Goal: Task Accomplishment & Management: Complete application form

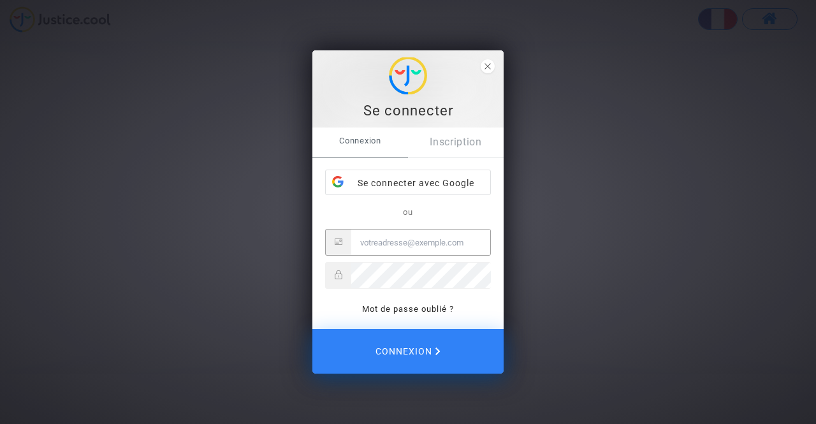
click at [394, 245] on input "Email" at bounding box center [420, 241] width 139 height 25
type input "larissa.ngo@gmail.com"
click at [312, 329] on button "Connexion" at bounding box center [407, 351] width 191 height 45
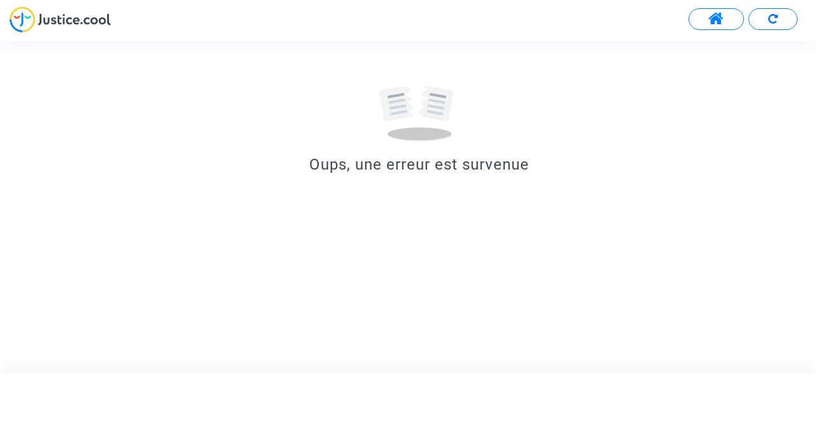
click at [25, 21] on img at bounding box center [60, 19] width 101 height 26
click at [91, 18] on img at bounding box center [60, 19] width 101 height 26
click at [734, 14] on button at bounding box center [715, 19] width 55 height 22
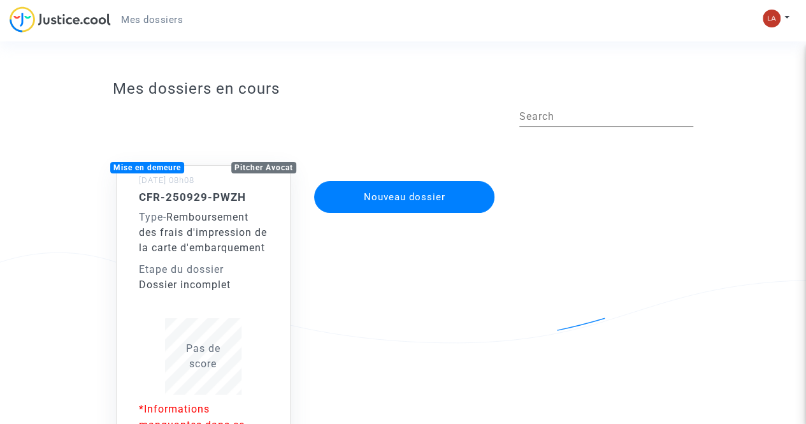
scroll to position [127, 0]
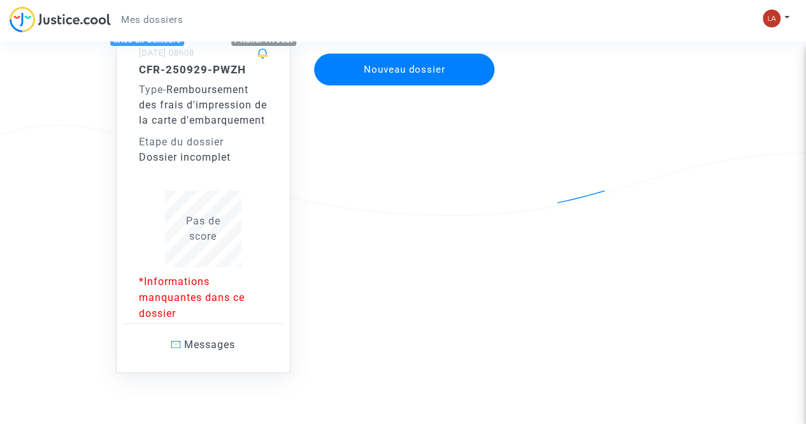
click at [198, 313] on p "*Informations manquantes dans ce dossier" at bounding box center [203, 297] width 129 height 48
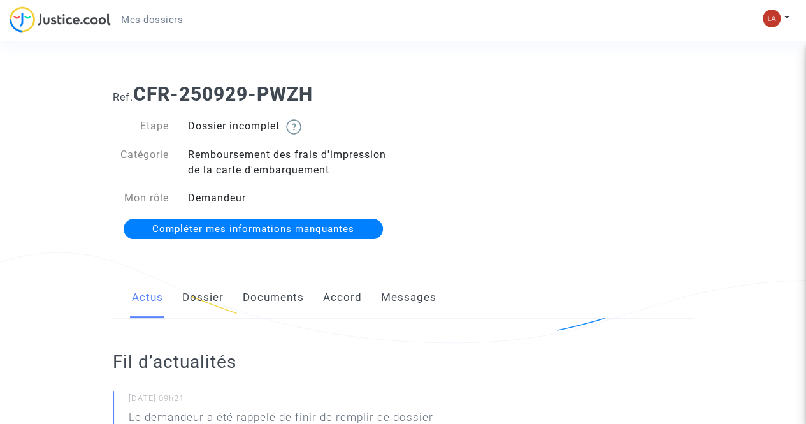
click at [261, 295] on link "Documents" at bounding box center [273, 298] width 61 height 42
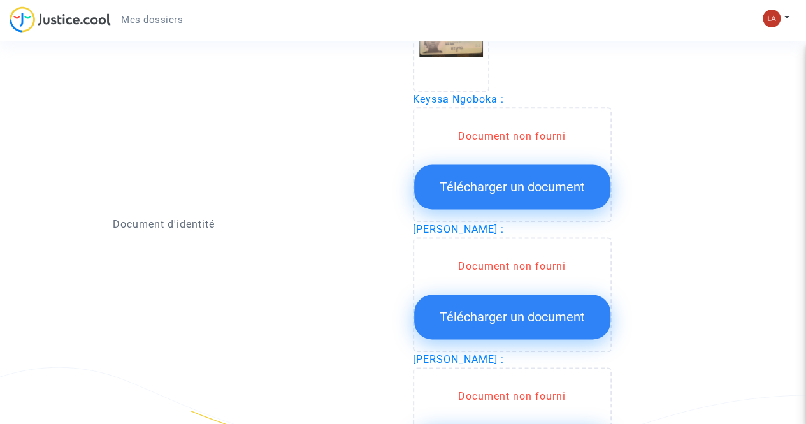
scroll to position [829, 0]
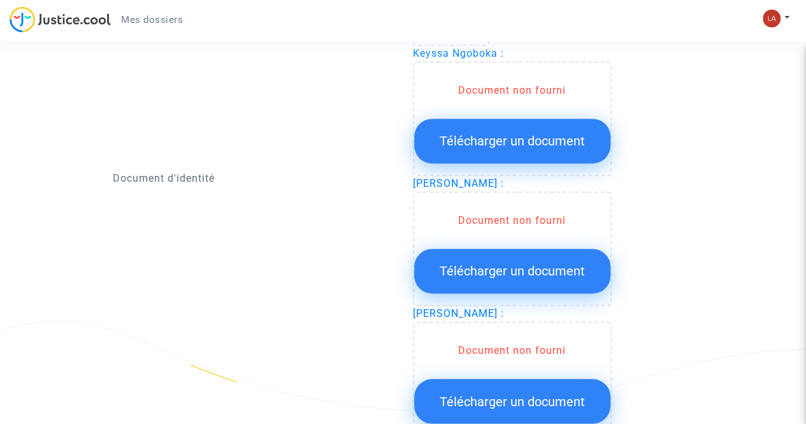
click at [497, 144] on span "Télécharger un document" at bounding box center [512, 140] width 145 height 15
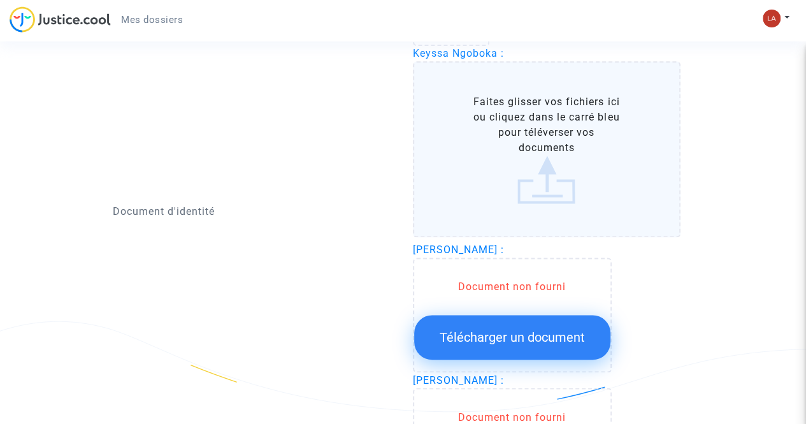
click at [514, 196] on label "Faites glisser vos fichiers ici ou cliquez dans le carré bleu pour téléverser v…" at bounding box center [547, 149] width 268 height 176
click at [0, 0] on input "Faites glisser vos fichiers ici ou cliquez dans le carré bleu pour téléverser v…" at bounding box center [0, 0] width 0 height 0
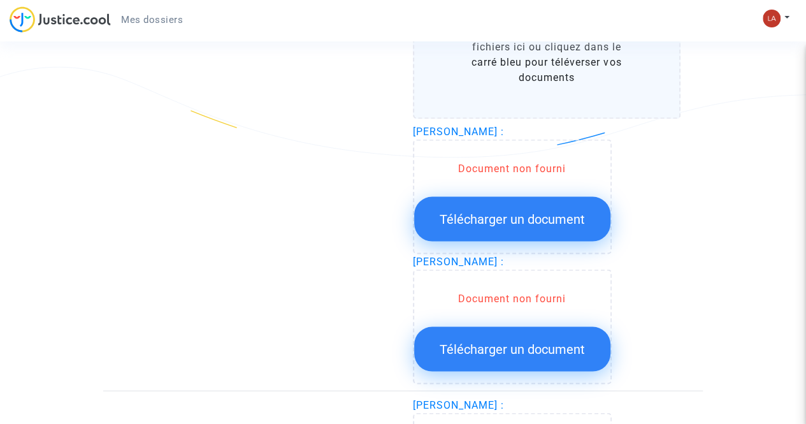
scroll to position [1084, 0]
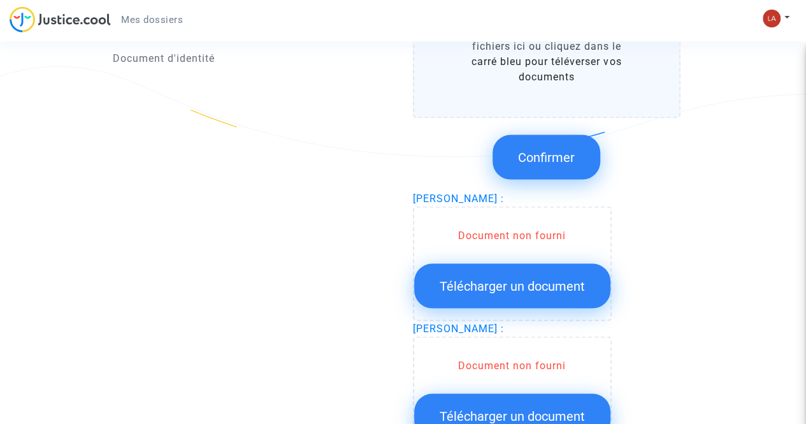
click at [516, 290] on span "Télécharger un document" at bounding box center [512, 285] width 145 height 15
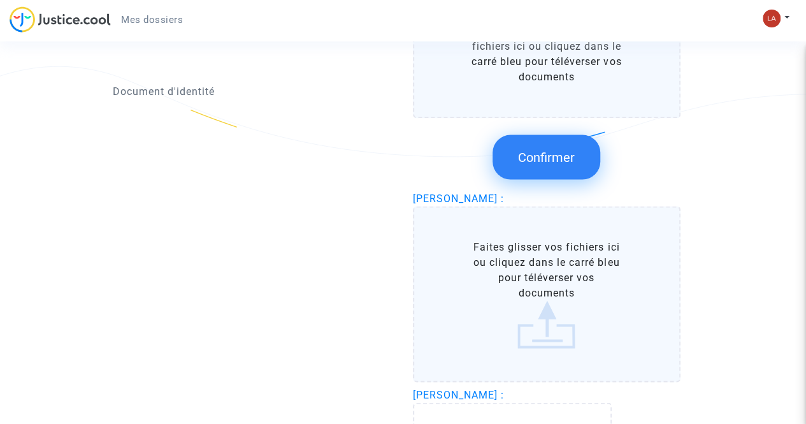
click at [536, 168] on button "Confirmer" at bounding box center [547, 156] width 108 height 45
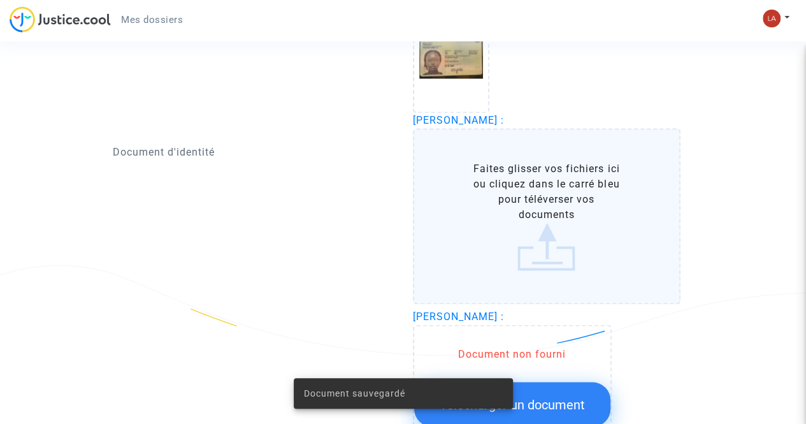
scroll to position [1020, 0]
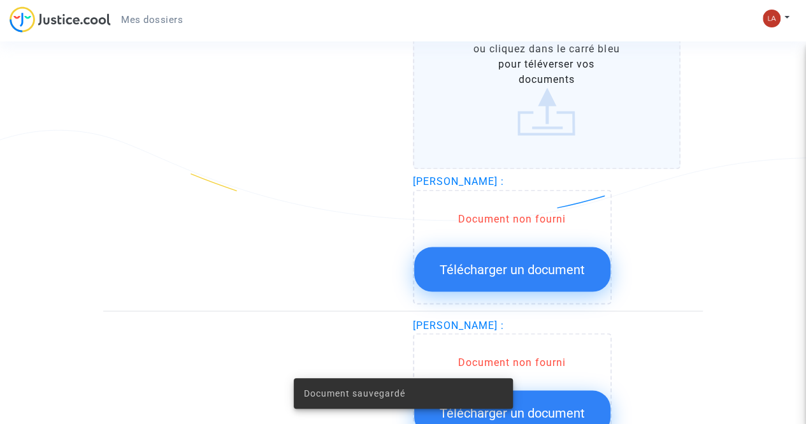
click at [514, 271] on span "Télécharger un document" at bounding box center [512, 268] width 145 height 15
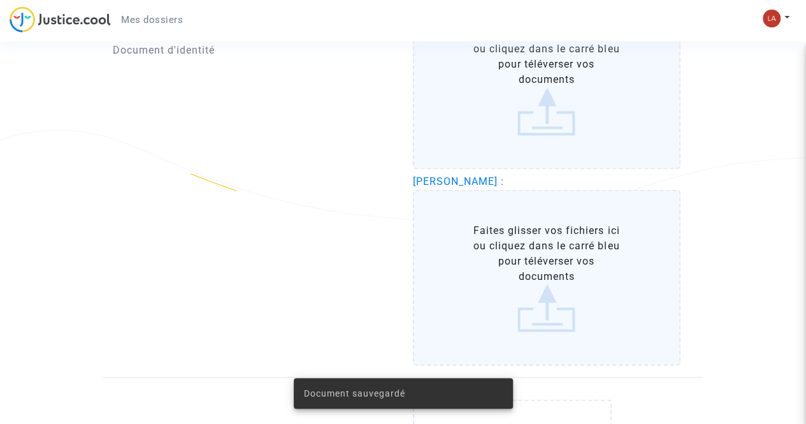
click at [563, 300] on label "Faites glisser vos fichiers ici ou cliquez dans le carré bleu pour téléverser v…" at bounding box center [547, 277] width 268 height 176
click at [0, 0] on input "Faites glisser vos fichiers ici ou cliquez dans le carré bleu pour téléverser v…" at bounding box center [0, 0] width 0 height 0
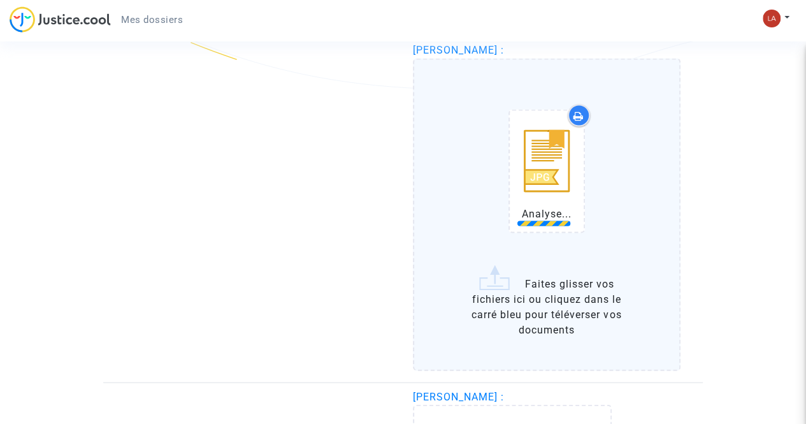
scroll to position [1275, 0]
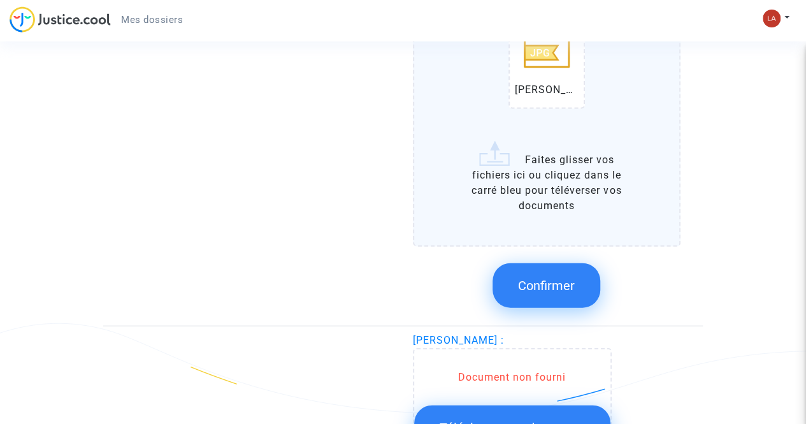
click at [574, 275] on button "Confirmer" at bounding box center [547, 285] width 108 height 45
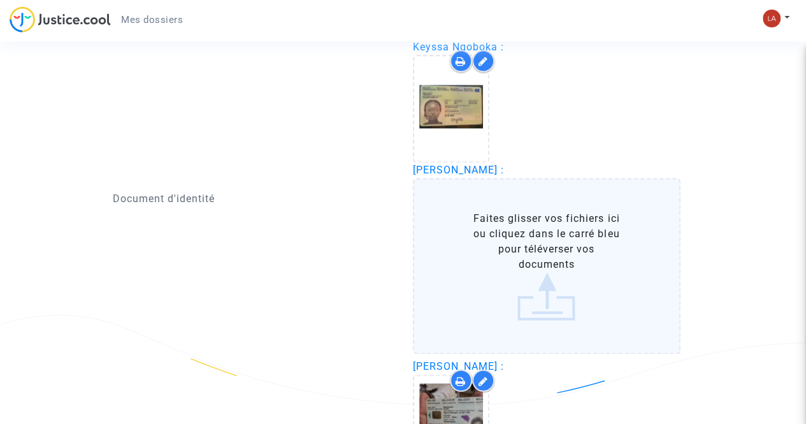
scroll to position [892, 0]
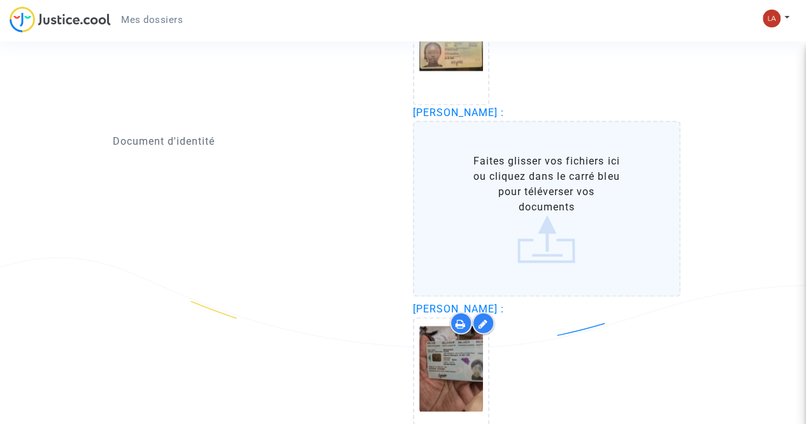
click at [598, 221] on label "Faites glisser vos fichiers ici ou cliquez dans le carré bleu pour téléverser v…" at bounding box center [547, 208] width 268 height 176
click at [0, 0] on input "Faites glisser vos fichiers ici ou cliquez dans le carré bleu pour téléverser v…" at bounding box center [0, 0] width 0 height 0
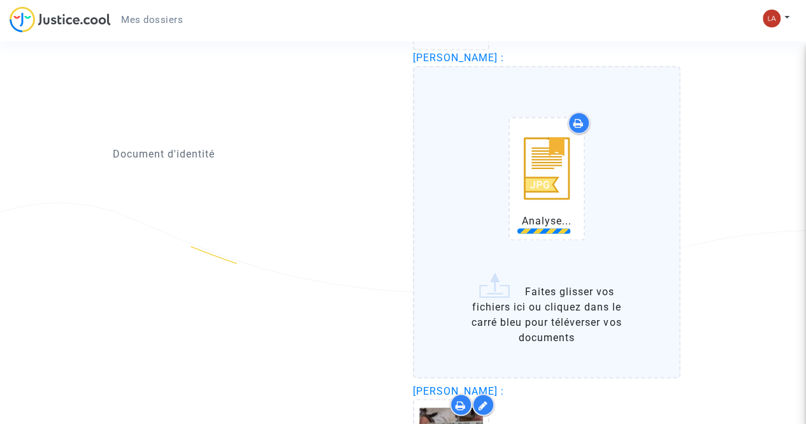
scroll to position [1147, 0]
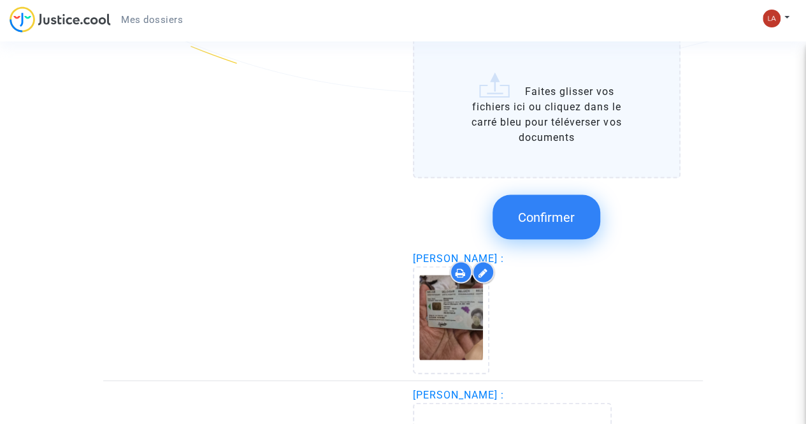
click at [551, 213] on span "Confirmer" at bounding box center [546, 216] width 57 height 15
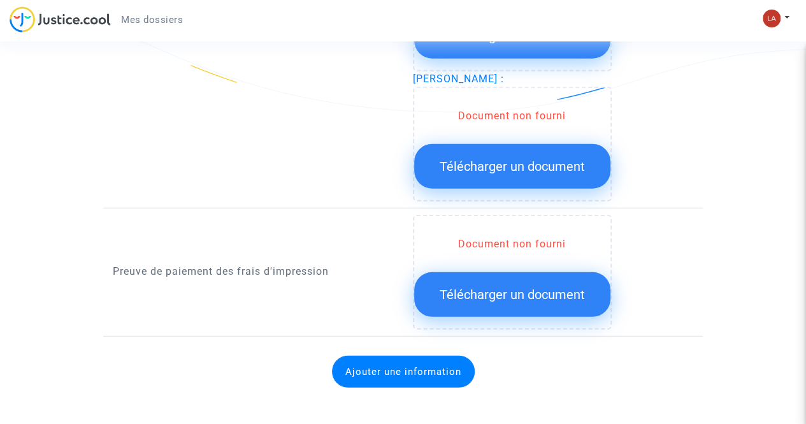
scroll to position [1583, 0]
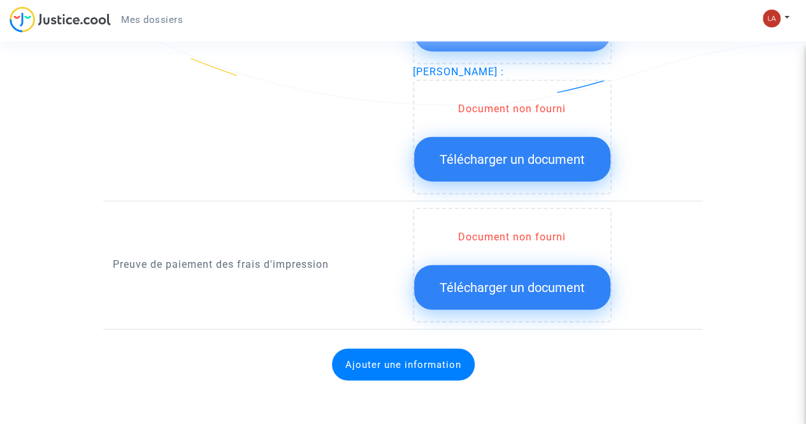
click at [502, 285] on span "Télécharger un document" at bounding box center [512, 287] width 145 height 15
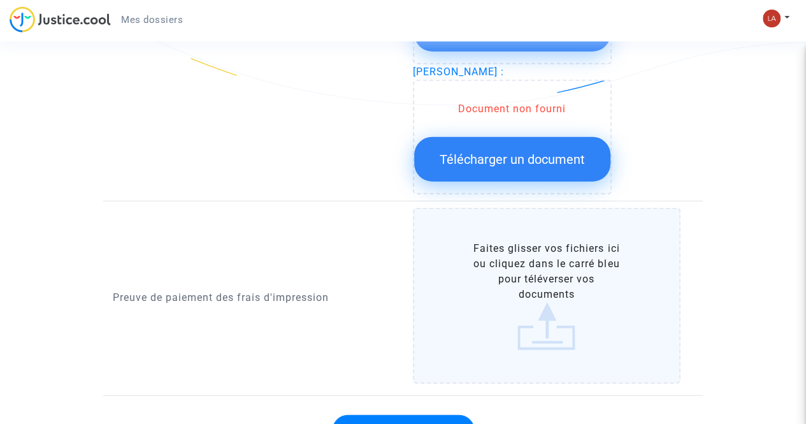
click at [535, 280] on label "Faites glisser vos fichiers ici ou cliquez dans le carré bleu pour téléverser v…" at bounding box center [547, 296] width 268 height 176
click at [0, 0] on input "Faites glisser vos fichiers ici ou cliquez dans le carré bleu pour téléverser v…" at bounding box center [0, 0] width 0 height 0
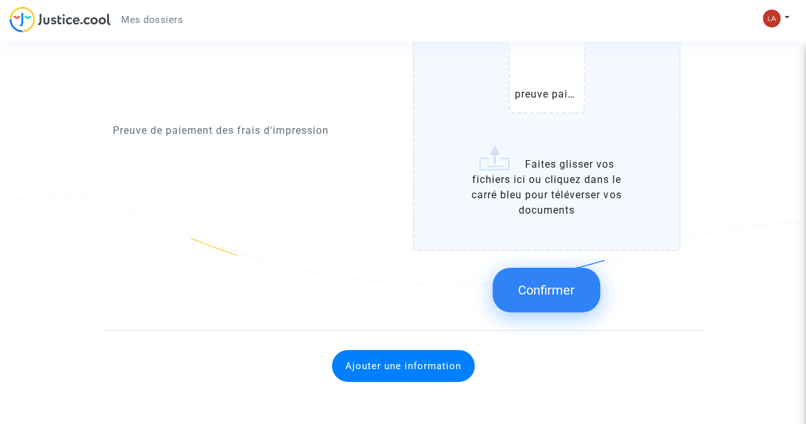
scroll to position [1854, 0]
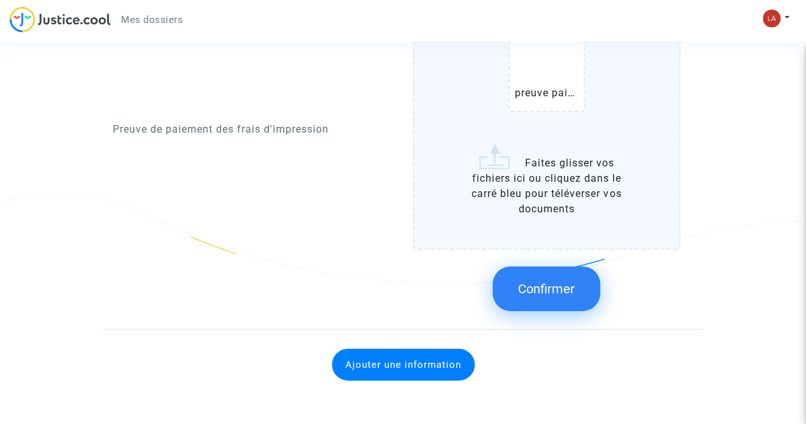
click at [556, 293] on span "Confirmer" at bounding box center [546, 288] width 57 height 15
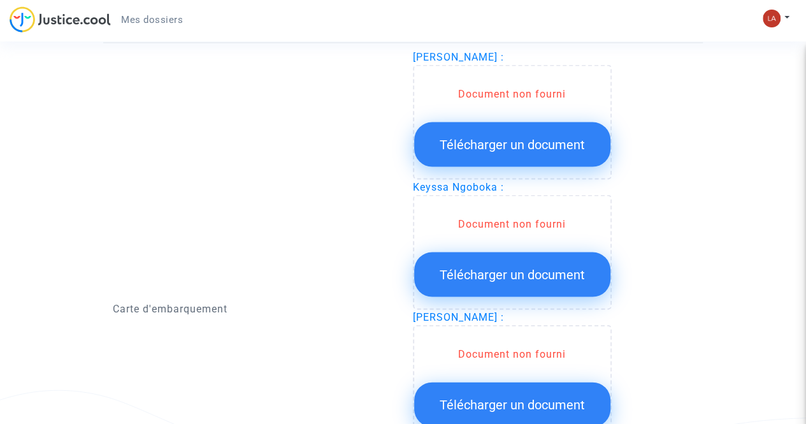
scroll to position [1322, 0]
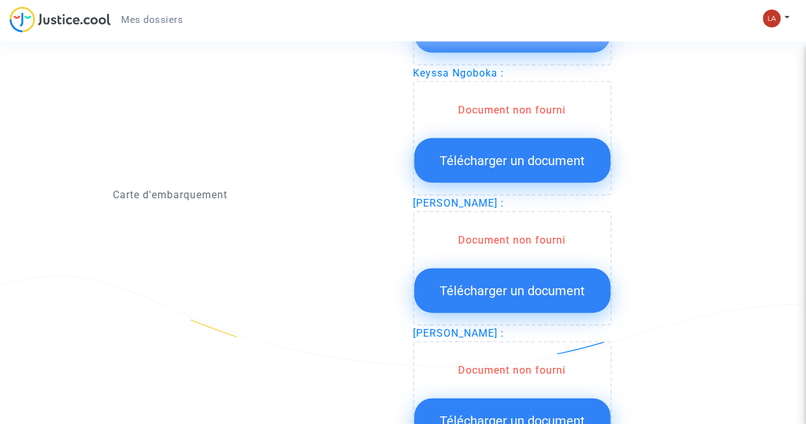
click at [519, 160] on span "Télécharger un document" at bounding box center [512, 160] width 145 height 15
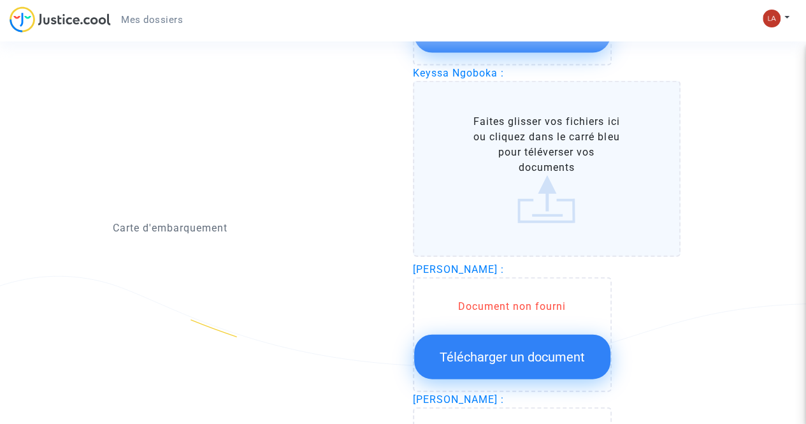
click at [566, 169] on label "Faites glisser vos fichiers ici ou cliquez dans le carré bleu pour téléverser v…" at bounding box center [547, 169] width 268 height 176
click at [0, 0] on input "Faites glisser vos fichiers ici ou cliquez dans le carré bleu pour téléverser v…" at bounding box center [0, 0] width 0 height 0
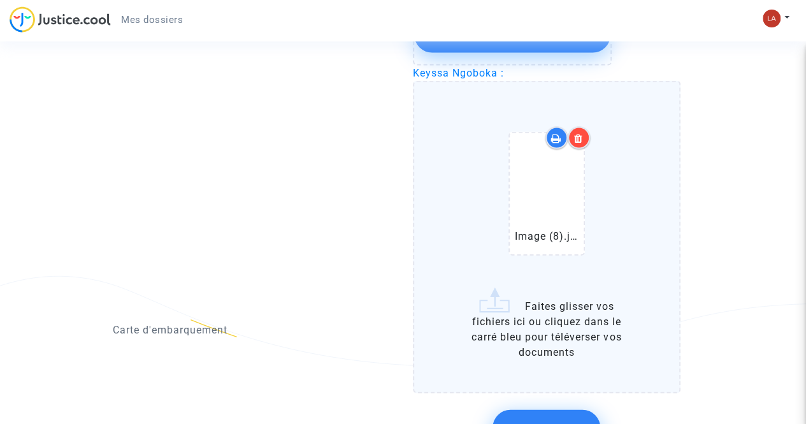
scroll to position [1513, 0]
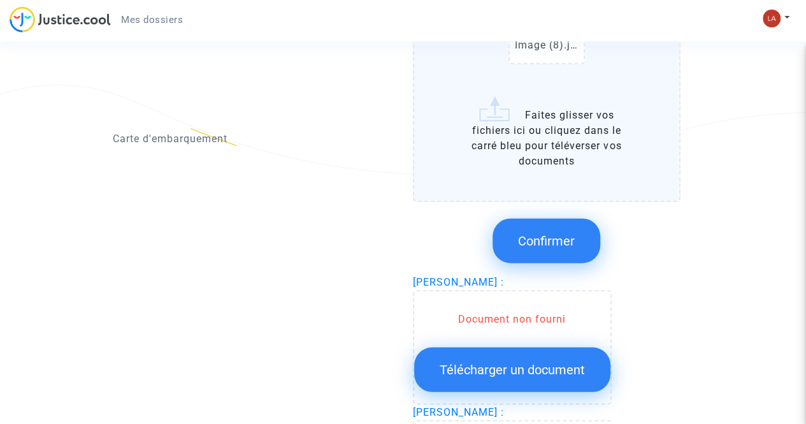
click at [537, 235] on span "Confirmer" at bounding box center [546, 240] width 57 height 15
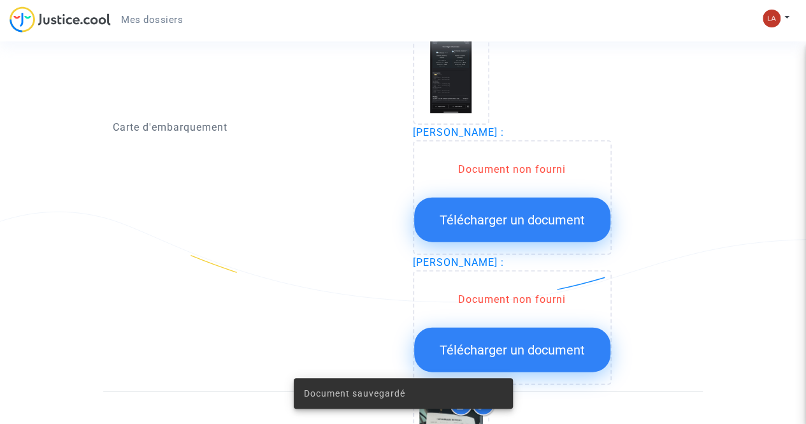
scroll to position [1379, 0]
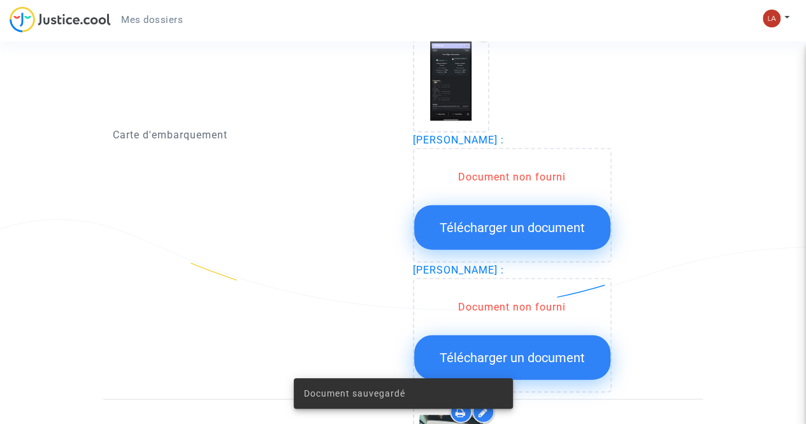
click at [533, 224] on span "Télécharger un document" at bounding box center [512, 227] width 145 height 15
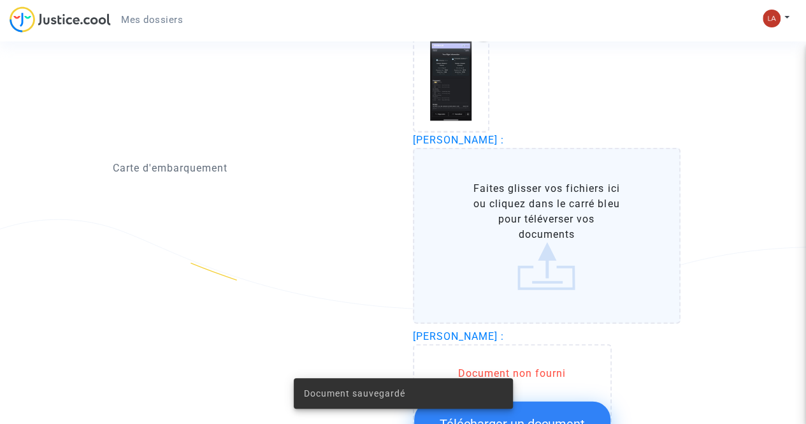
click at [574, 226] on label "Faites glisser vos fichiers ici ou cliquez dans le carré bleu pour téléverser v…" at bounding box center [547, 236] width 268 height 176
click at [0, 0] on input "Faites glisser vos fichiers ici ou cliquez dans le carré bleu pour téléverser v…" at bounding box center [0, 0] width 0 height 0
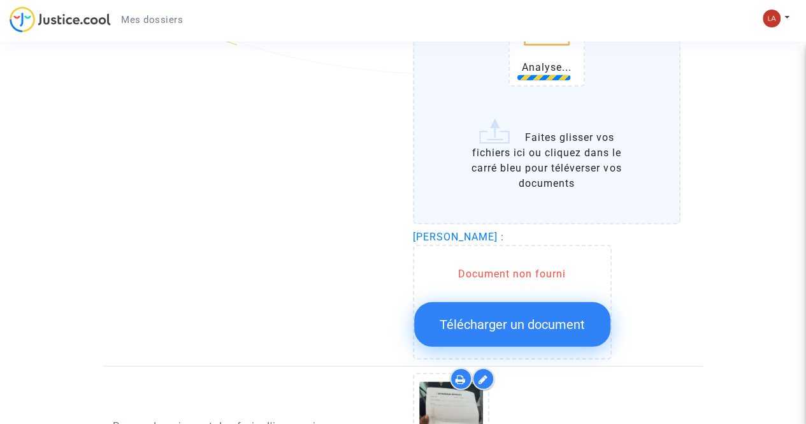
scroll to position [1634, 0]
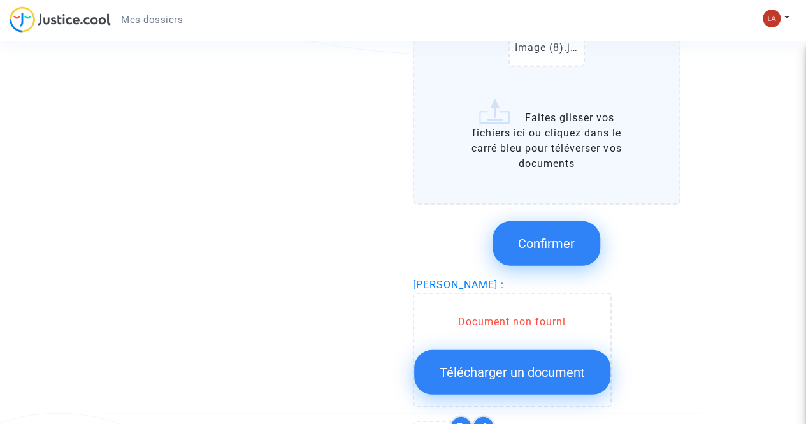
click at [539, 247] on span "Confirmer" at bounding box center [546, 243] width 57 height 15
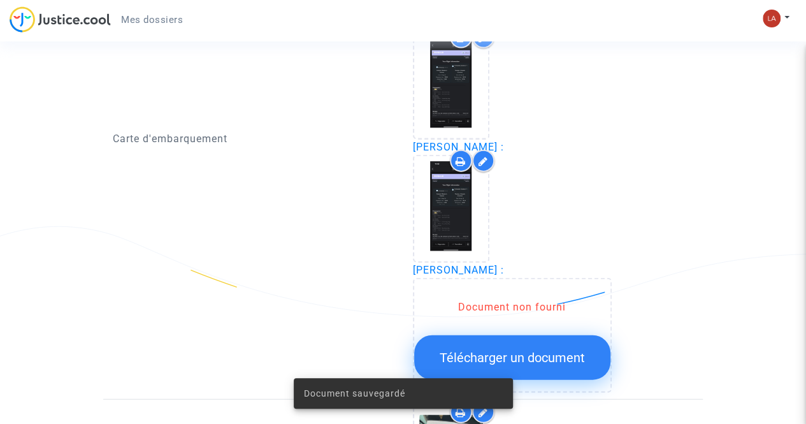
scroll to position [1563, 0]
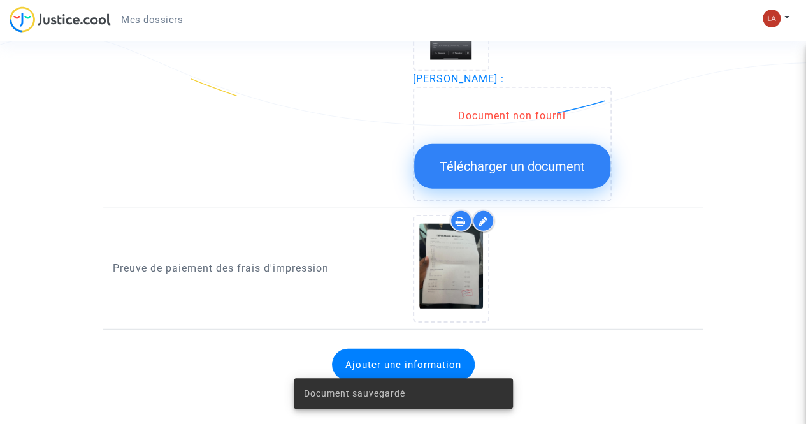
click at [514, 159] on span "Télécharger un document" at bounding box center [512, 166] width 145 height 15
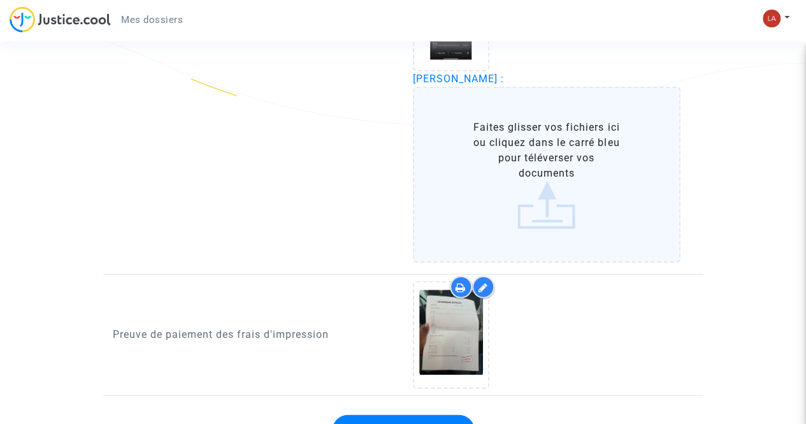
click at [511, 162] on label "Faites glisser vos fichiers ici ou cliquez dans le carré bleu pour téléverser v…" at bounding box center [547, 175] width 268 height 176
click at [0, 0] on input "Faites glisser vos fichiers ici ou cliquez dans le carré bleu pour téléverser v…" at bounding box center [0, 0] width 0 height 0
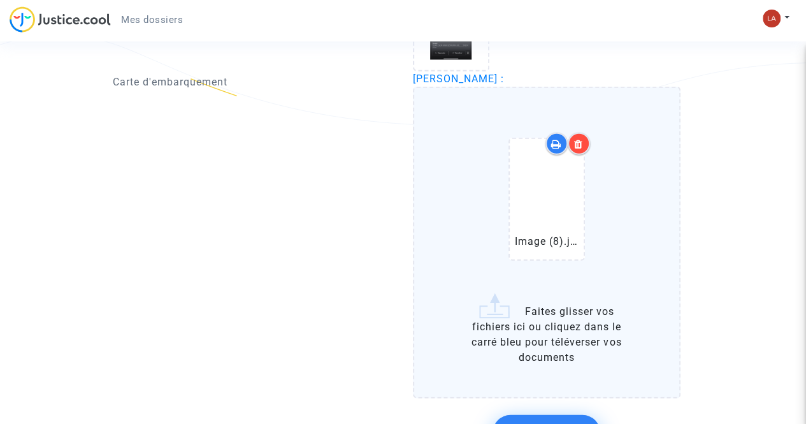
scroll to position [1754, 0]
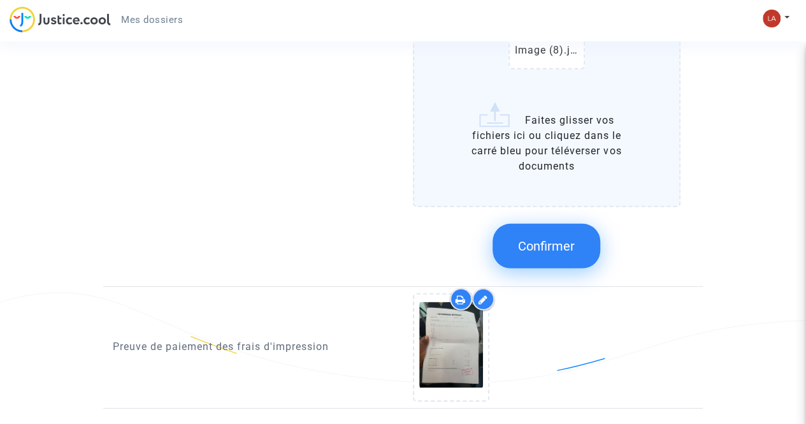
click at [561, 245] on span "Confirmer" at bounding box center [546, 245] width 57 height 15
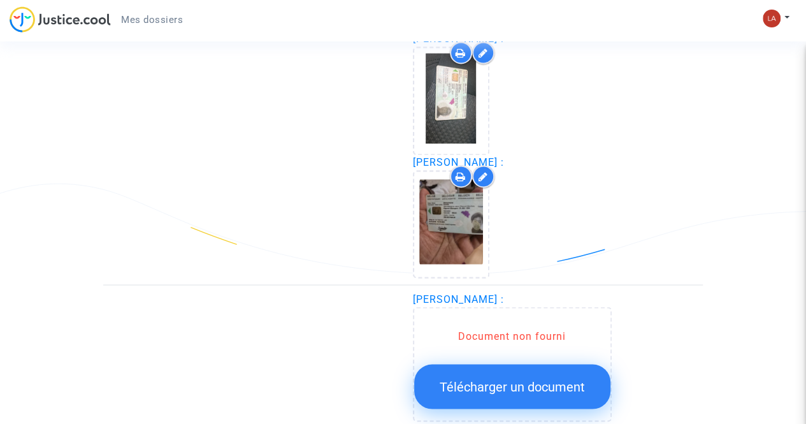
scroll to position [1110, 0]
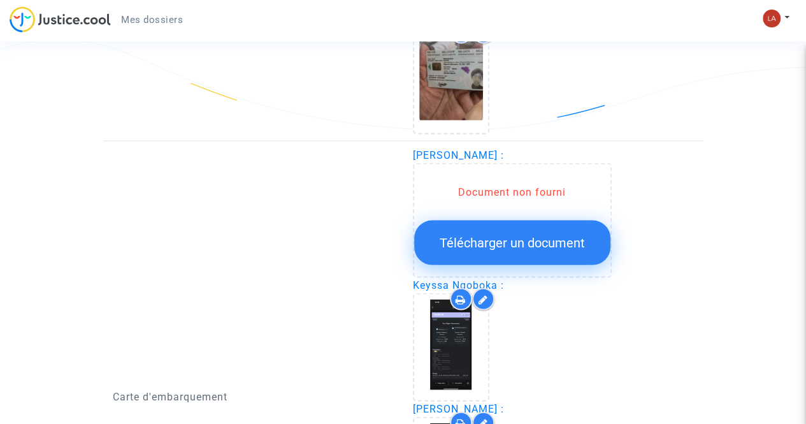
drag, startPoint x: 515, startPoint y: 201, endPoint x: 363, endPoint y: 192, distance: 152.6
click at [361, 192] on div "Carte d'embarquement" at bounding box center [253, 397] width 300 height 500
click at [515, 240] on span "Télécharger un document" at bounding box center [512, 242] width 145 height 15
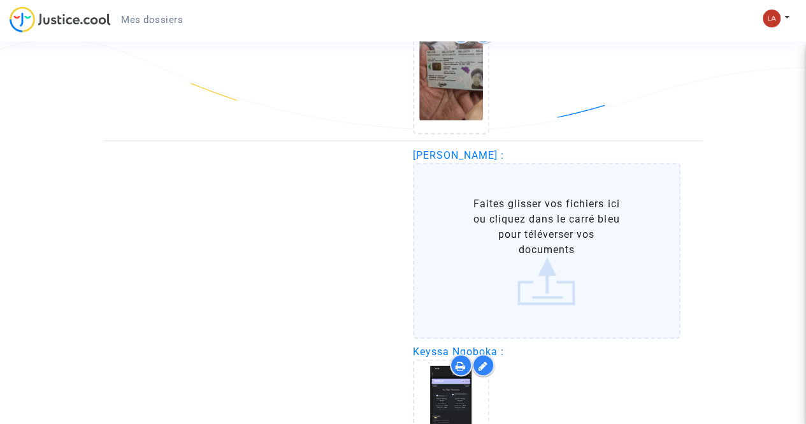
click at [528, 238] on label "Faites glisser vos fichiers ici ou cliquez dans le carré bleu pour téléverser v…" at bounding box center [547, 251] width 268 height 176
click at [0, 0] on input "Faites glisser vos fichiers ici ou cliquez dans le carré bleu pour téléverser v…" at bounding box center [0, 0] width 0 height 0
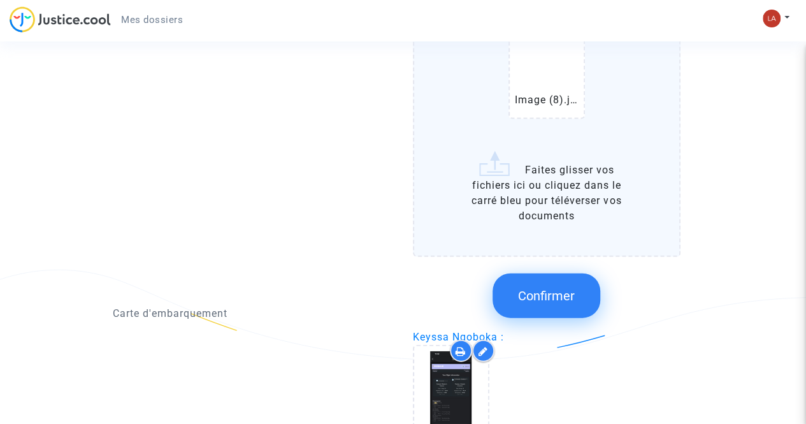
scroll to position [1365, 0]
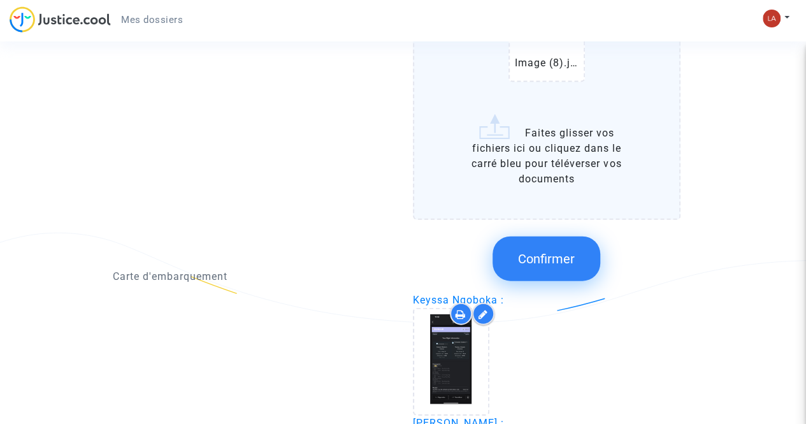
click at [570, 272] on button "Confirmer" at bounding box center [547, 258] width 108 height 45
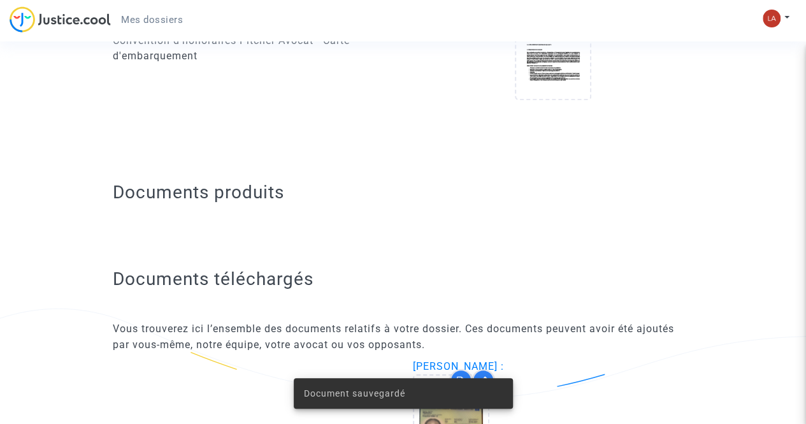
scroll to position [282, 0]
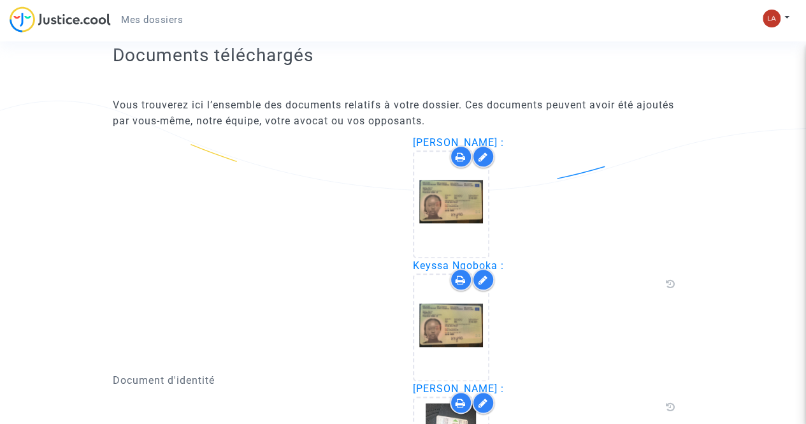
scroll to position [537, 0]
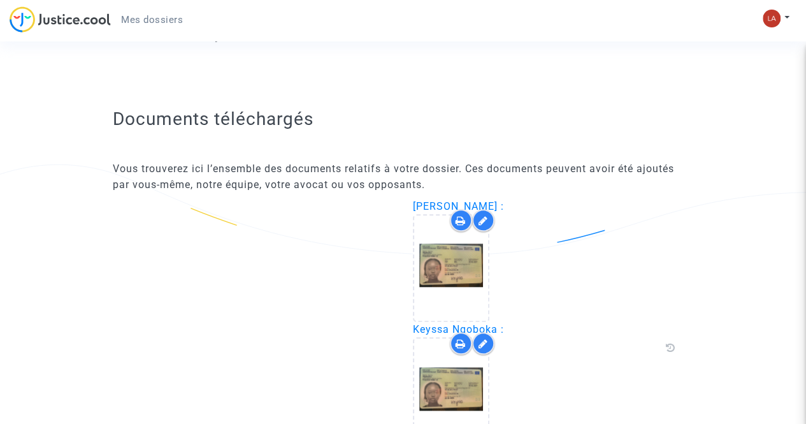
click at [487, 220] on icon at bounding box center [484, 220] width 10 height 10
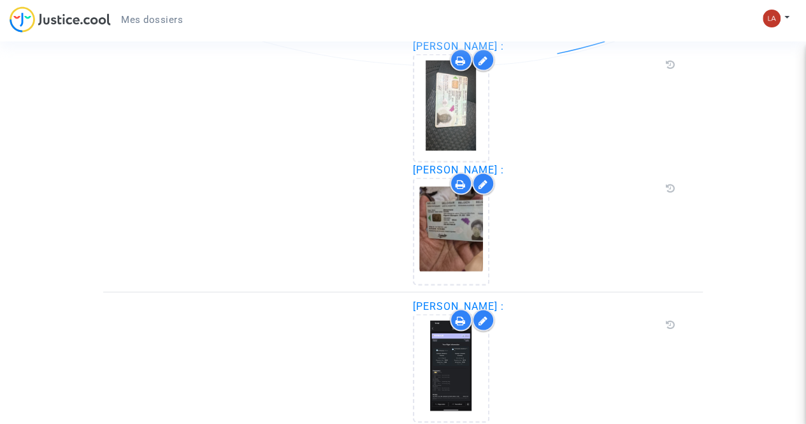
scroll to position [919, 0]
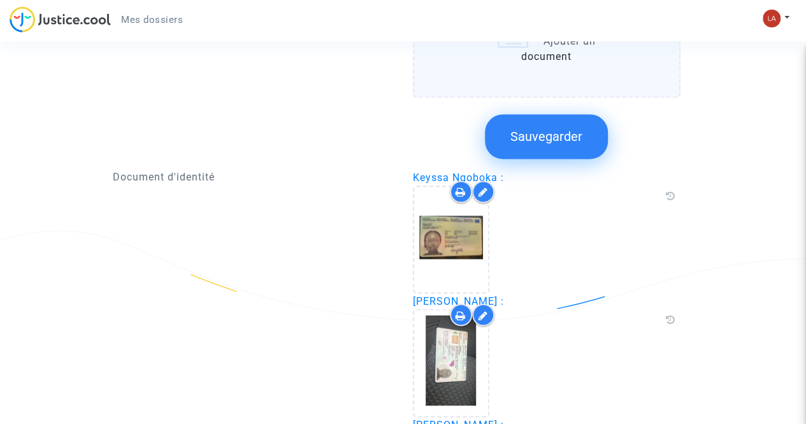
click at [547, 142] on span "Sauvegarder" at bounding box center [547, 136] width 72 height 15
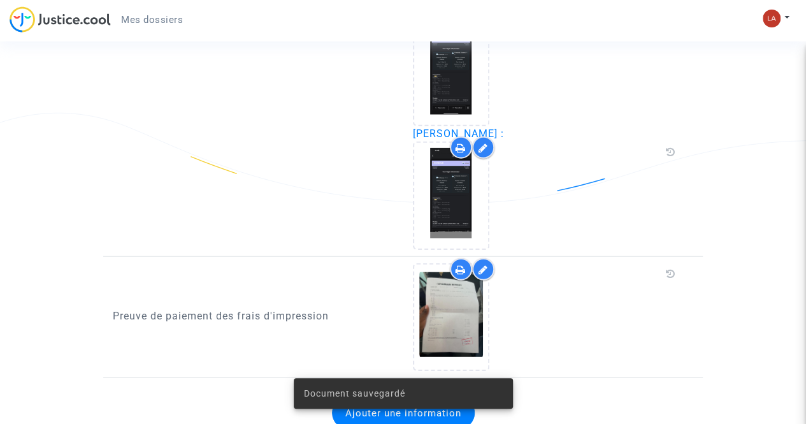
scroll to position [1534, 0]
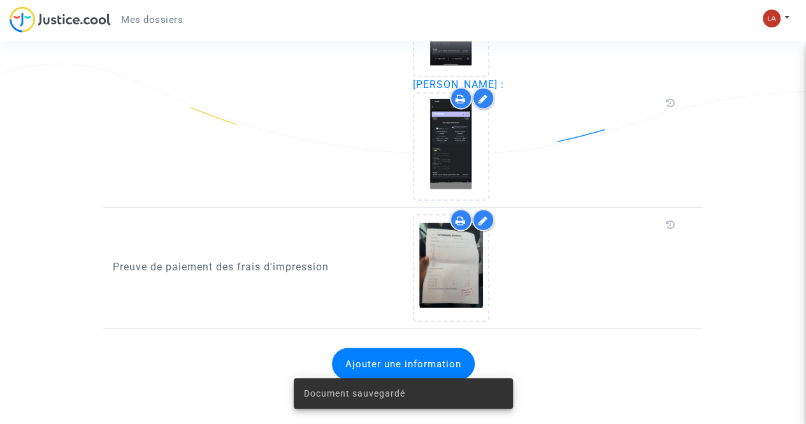
click at [435, 364] on div "Document sauvegardé" at bounding box center [404, 393] width 250 height 61
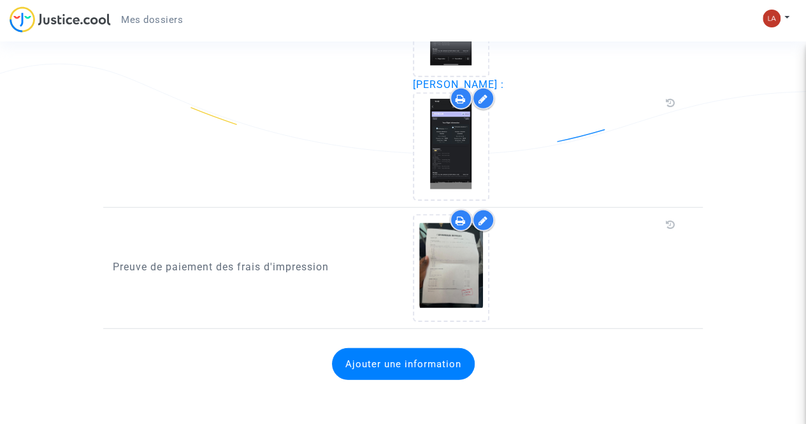
click at [388, 358] on button "Ajouter une information" at bounding box center [403, 364] width 143 height 32
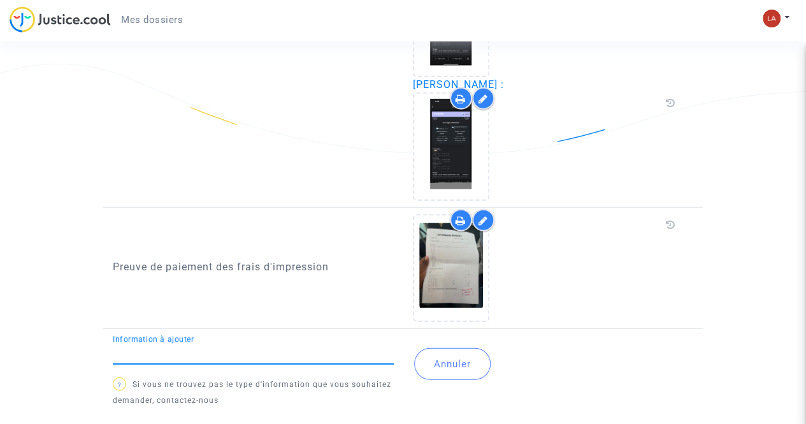
scroll to position [1559, 0]
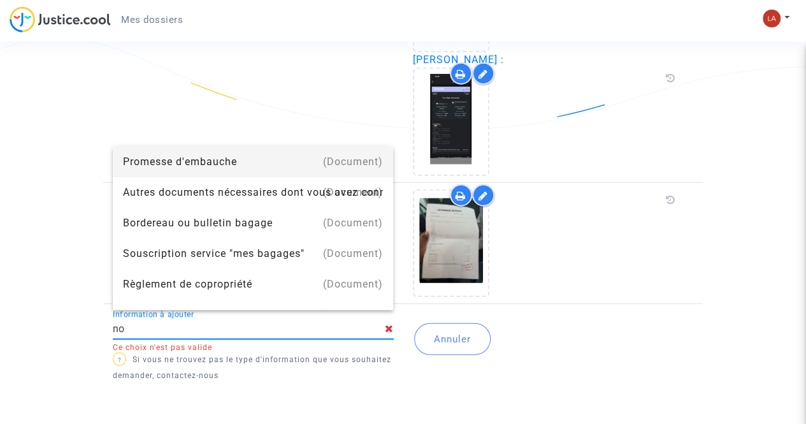
type input "n"
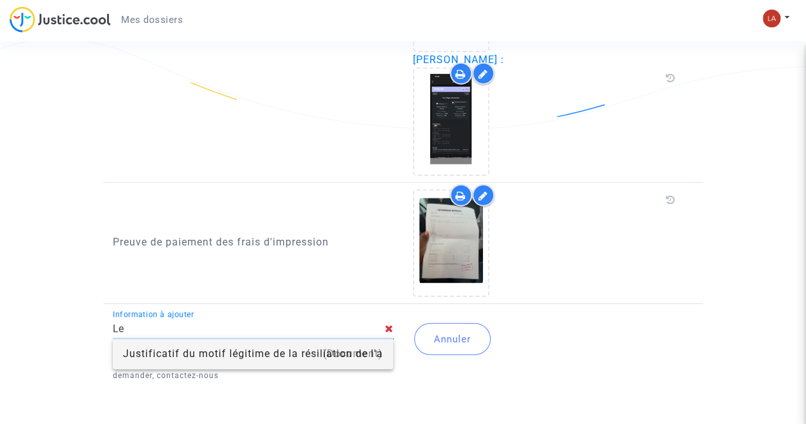
type input "L"
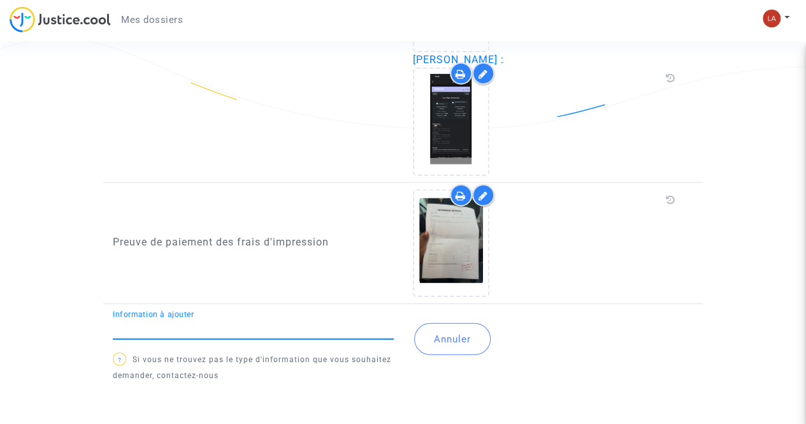
click at [463, 340] on button "Annuler" at bounding box center [452, 339] width 76 height 32
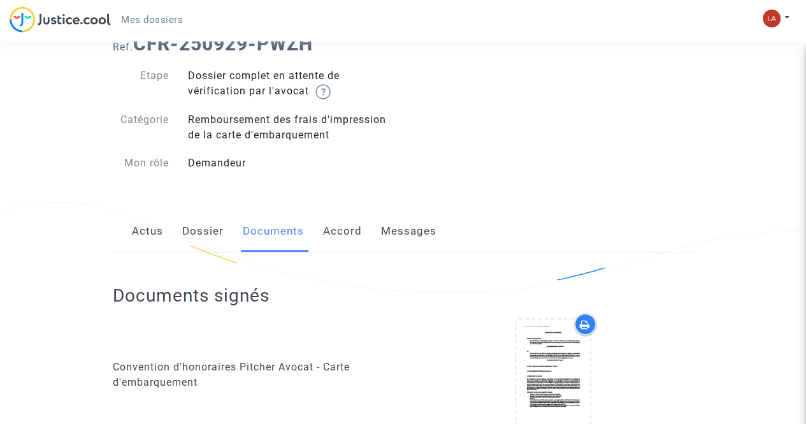
scroll to position [0, 0]
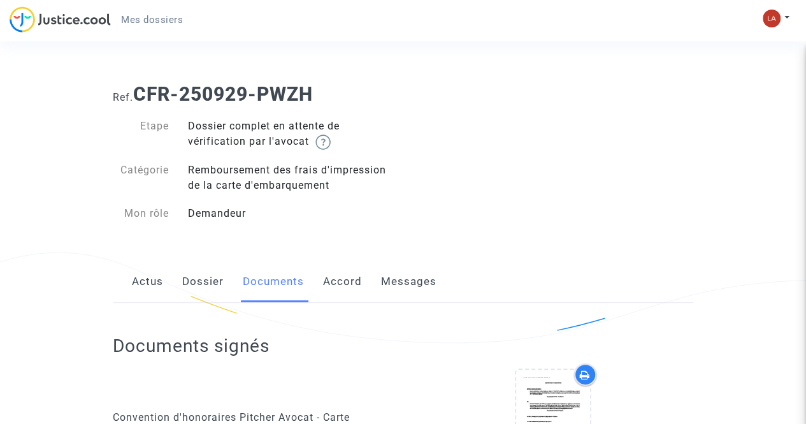
click at [338, 280] on link "Accord" at bounding box center [342, 282] width 39 height 42
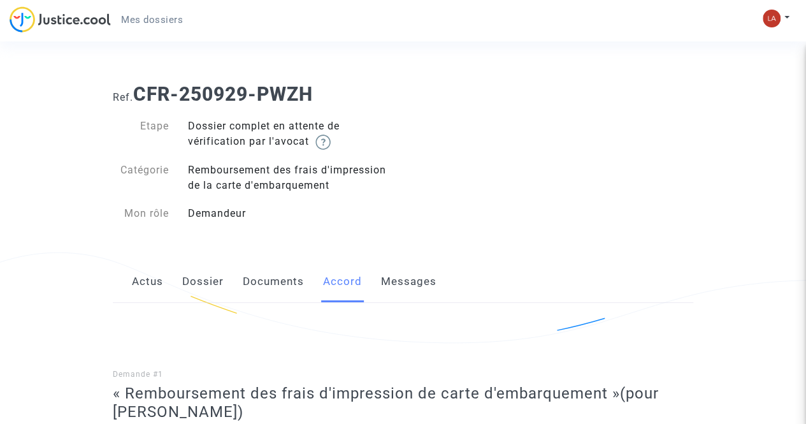
click at [406, 286] on link "Messages" at bounding box center [408, 282] width 55 height 42
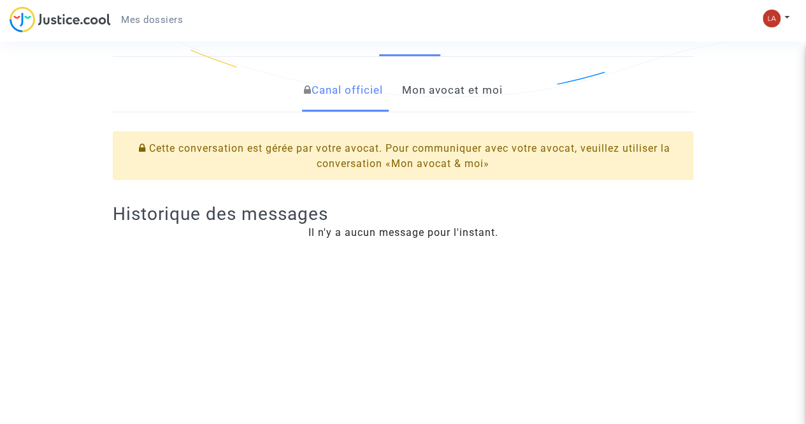
scroll to position [255, 0]
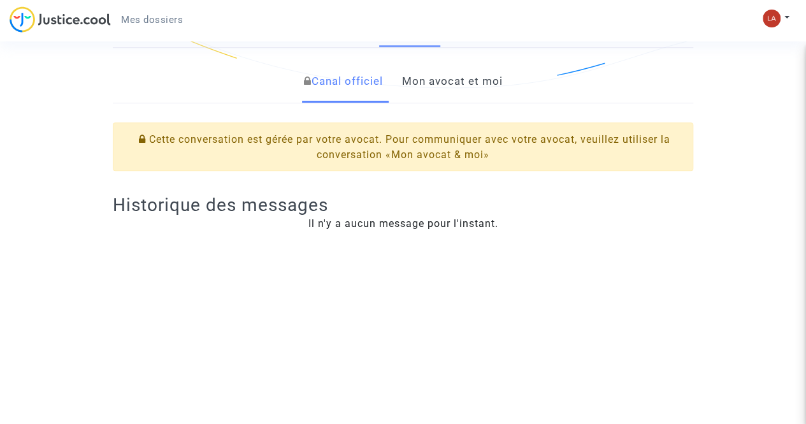
click at [455, 87] on link "Mon avocat et moi" at bounding box center [452, 82] width 101 height 42
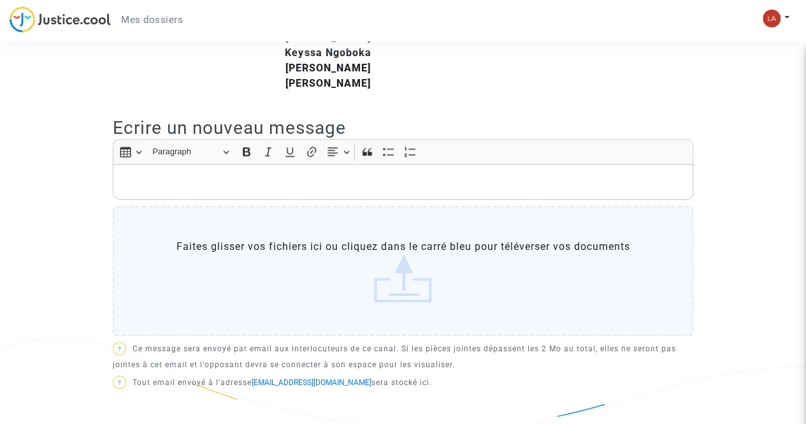
scroll to position [382, 0]
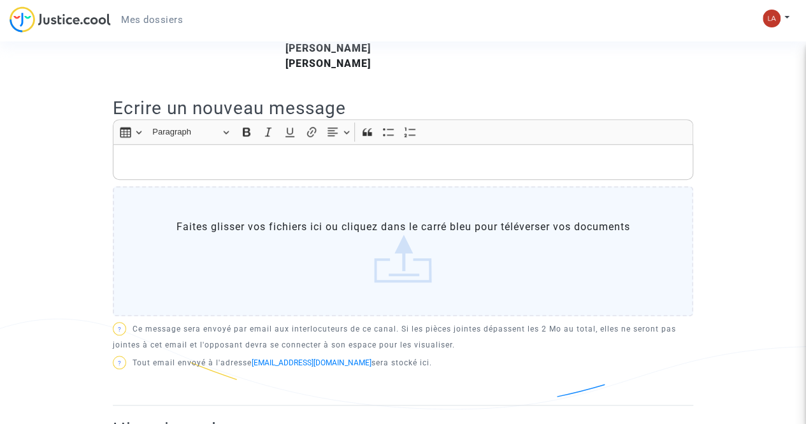
click at [365, 222] on label "Faites glisser vos fichiers ici ou cliquez dans le carré bleu pour téléverser v…" at bounding box center [403, 251] width 581 height 130
click at [0, 0] on input "Faites glisser vos fichiers ici ou cliquez dans le carré bleu pour téléverser v…" at bounding box center [0, 0] width 0 height 0
click at [234, 169] on div "Rich Text Editor, main" at bounding box center [403, 162] width 581 height 36
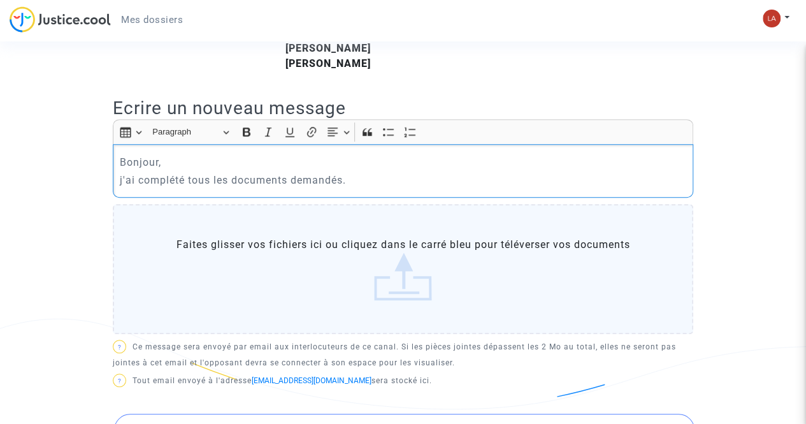
click at [275, 157] on p "Bonjour," at bounding box center [403, 162] width 567 height 16
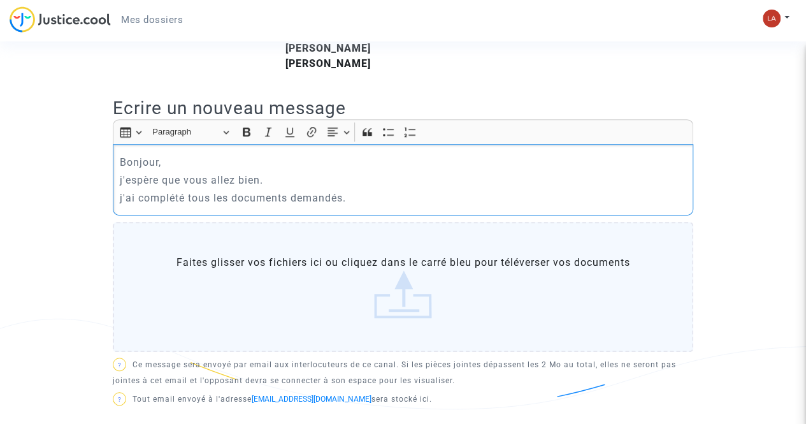
click at [348, 197] on p "j'ai complété tous les documents demandés." at bounding box center [403, 198] width 567 height 16
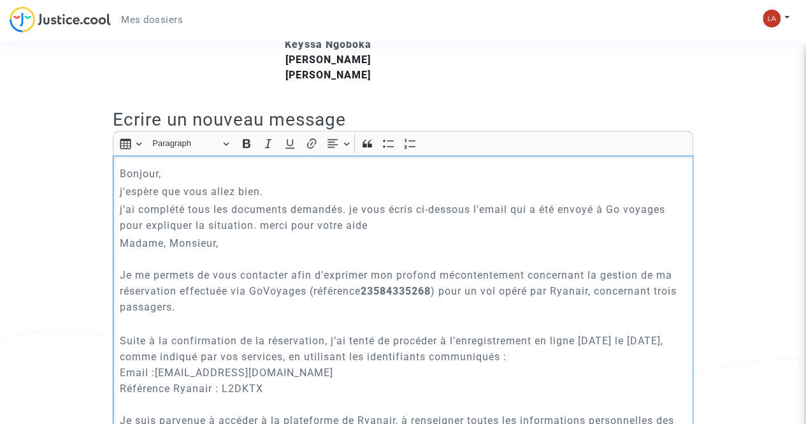
scroll to position [388, 0]
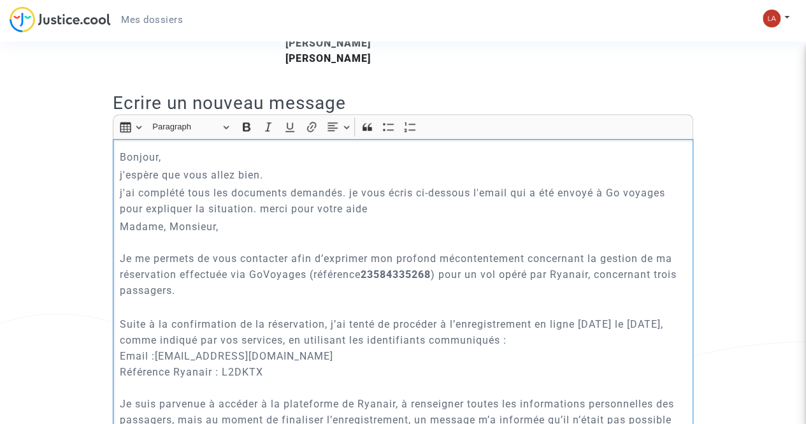
click at [127, 156] on p "Bonjour," at bounding box center [403, 157] width 567 height 16
drag, startPoint x: 165, startPoint y: 157, endPoint x: 107, endPoint y: 156, distance: 58.0
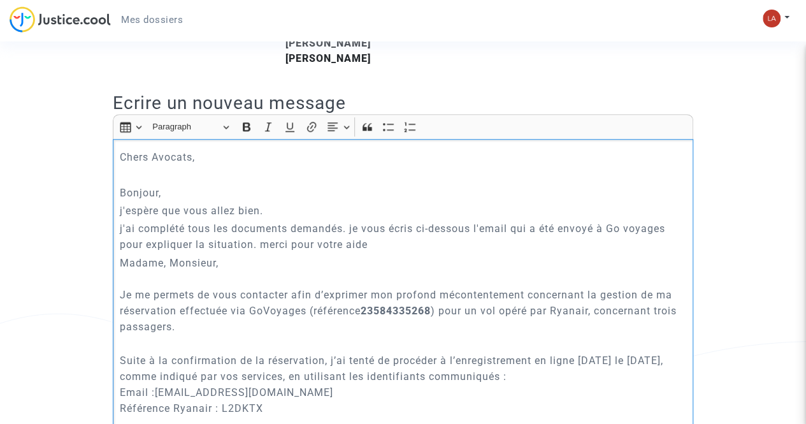
click at [398, 248] on p "j'ai complété tous les documents demandés. je vous écris ci-dessous l'email qui…" at bounding box center [403, 237] width 567 height 32
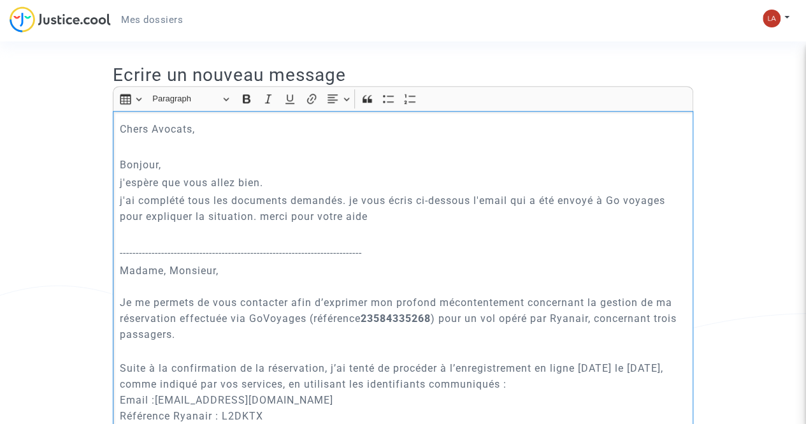
scroll to position [439, 0]
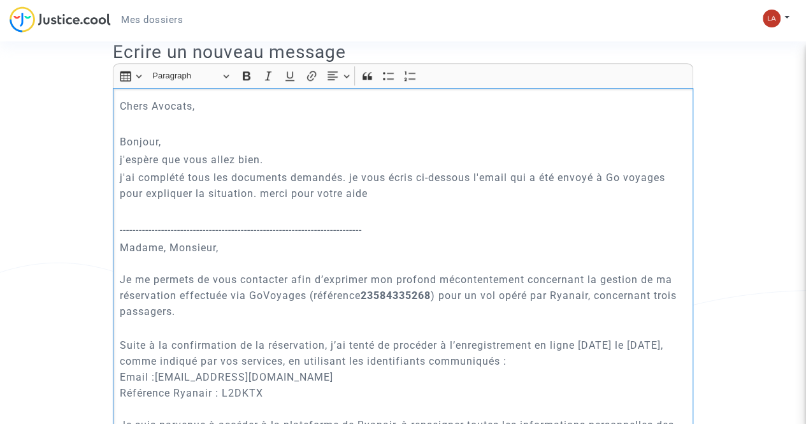
click at [243, 210] on p "Rich Text Editor, main" at bounding box center [403, 212] width 567 height 16
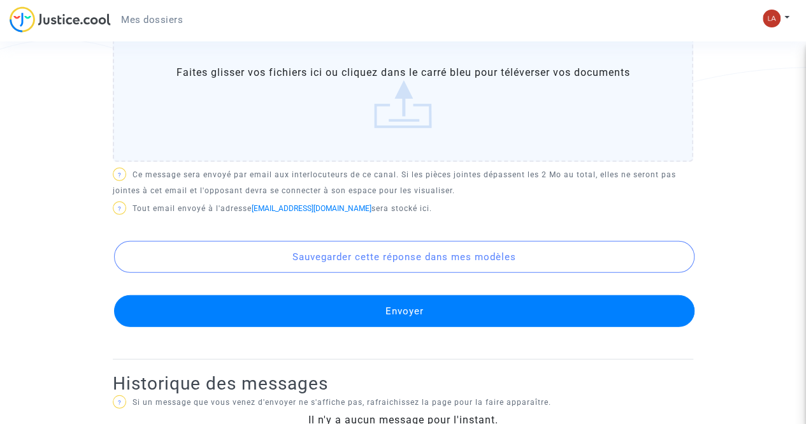
scroll to position [1586, 0]
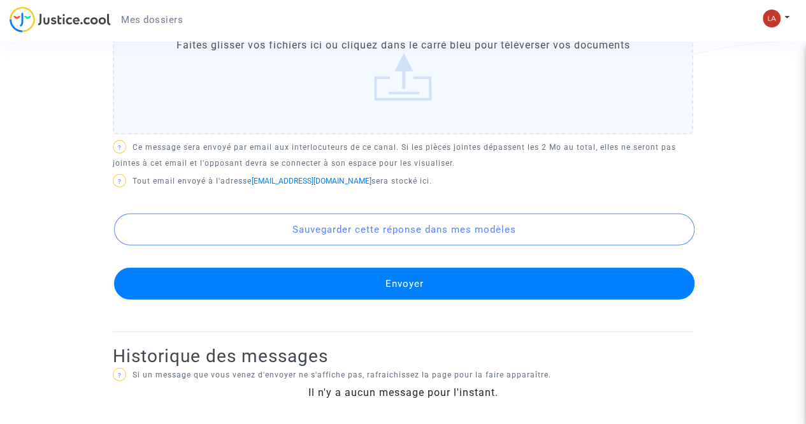
click at [425, 281] on button "Envoyer" at bounding box center [404, 284] width 581 height 32
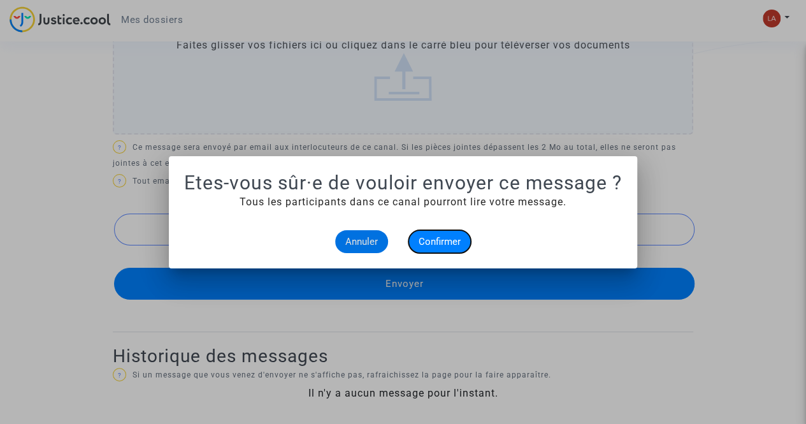
click at [447, 240] on span "Confirmer" at bounding box center [440, 241] width 42 height 11
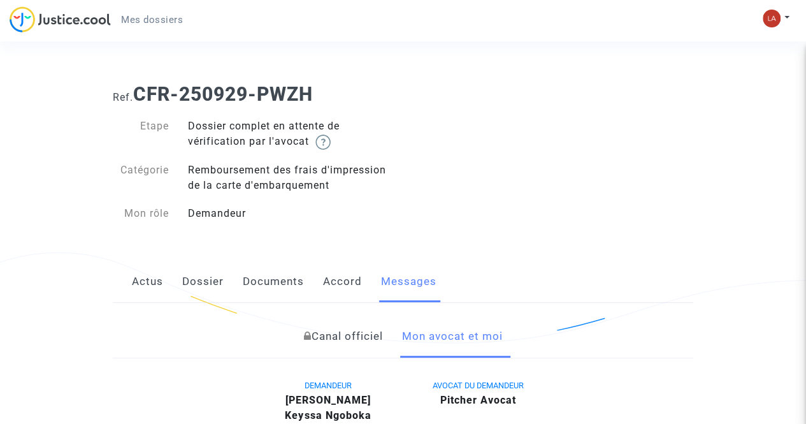
click at [161, 284] on link "Actus" at bounding box center [147, 282] width 31 height 42
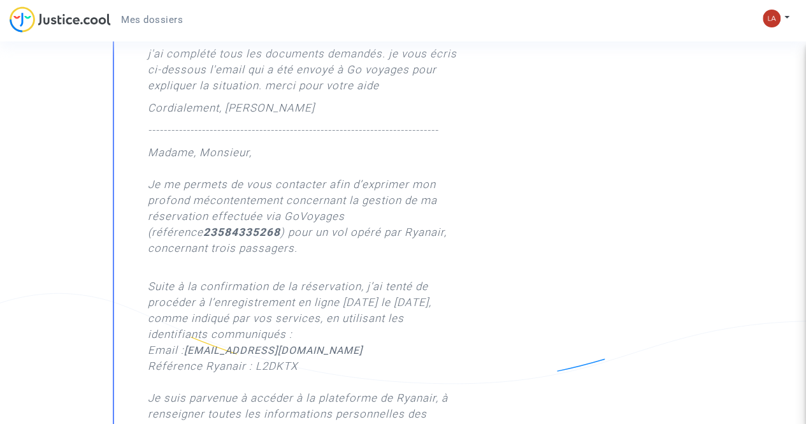
scroll to position [382, 0]
